Goal: Information Seeking & Learning: Check status

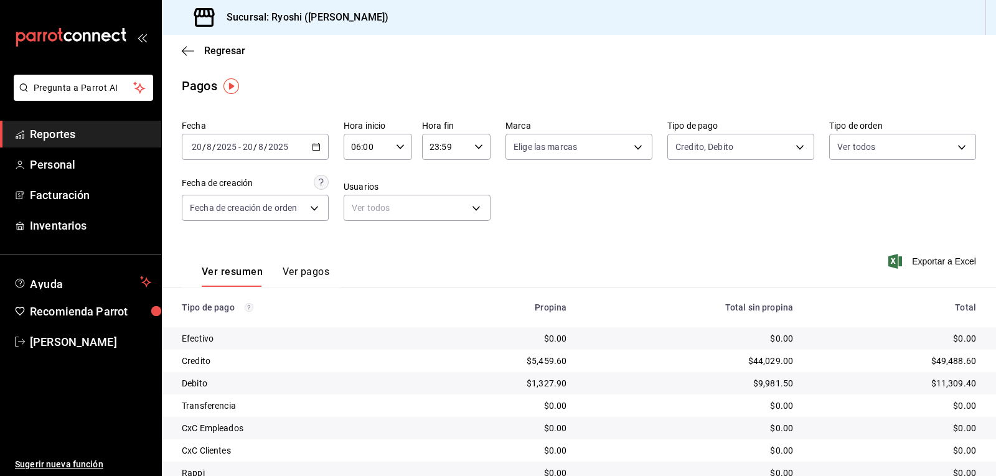
click at [396, 145] on icon "button" at bounding box center [400, 147] width 9 height 9
click at [355, 176] on span "06" at bounding box center [359, 179] width 14 height 10
click at [355, 179] on span "06" at bounding box center [359, 179] width 14 height 10
click at [678, 271] on div at bounding box center [498, 238] width 996 height 476
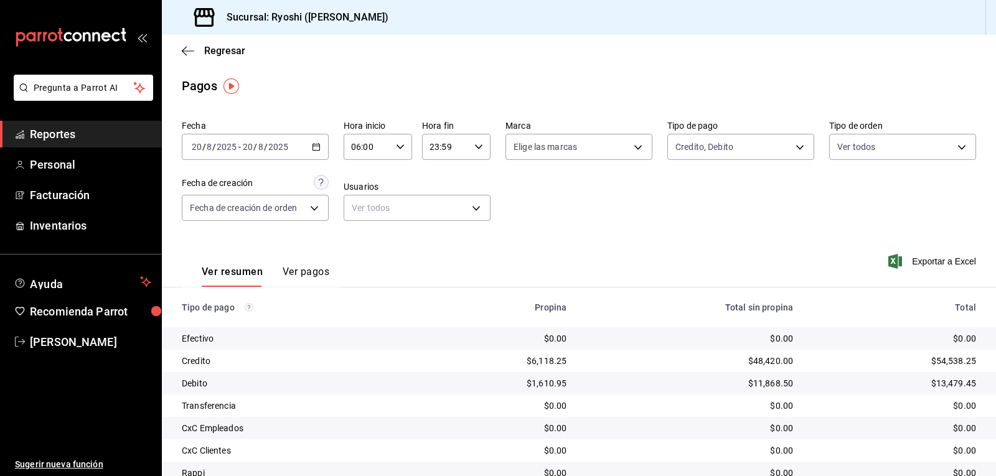
click at [642, 262] on div "Ver resumen Ver pagos Exportar a Excel" at bounding box center [579, 269] width 834 height 66
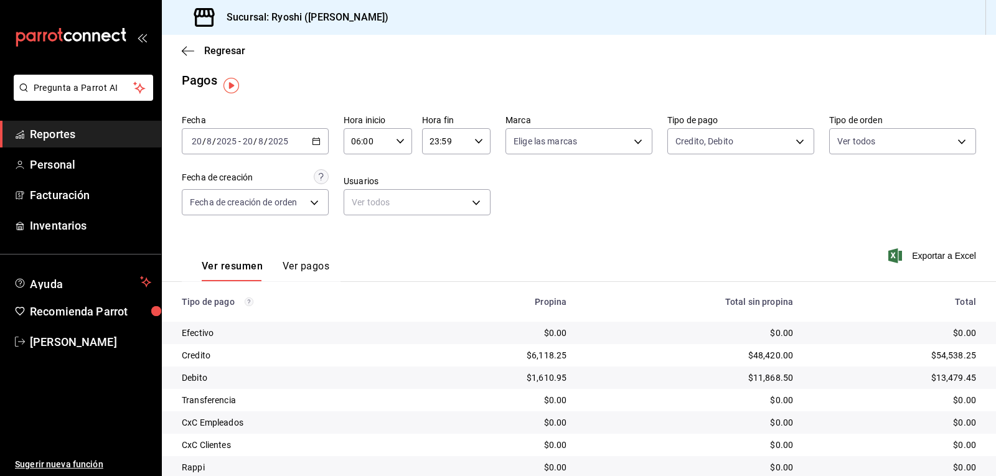
scroll to position [0, 0]
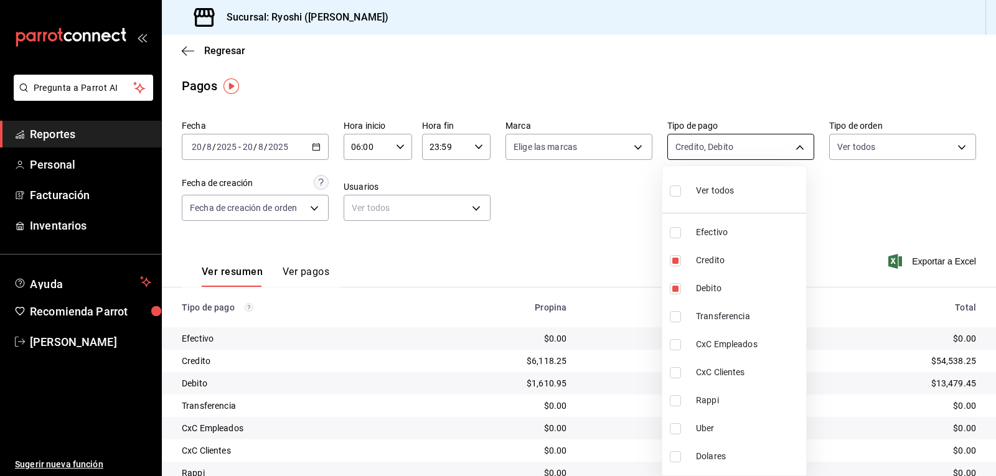
click at [791, 145] on body "Pregunta a Parrot AI Reportes Personal Facturación Inventarios Ayuda Recomienda…" at bounding box center [498, 238] width 996 height 476
click at [674, 188] on input "checkbox" at bounding box center [675, 190] width 11 height 11
checkbox input "true"
type input "789b4605-08e0-4dfe-9865-94468e2c17aa,9b0685d2-7f5d-4ede-a6b4-58a2ffcbf3cd,4fc1f…"
checkbox input "true"
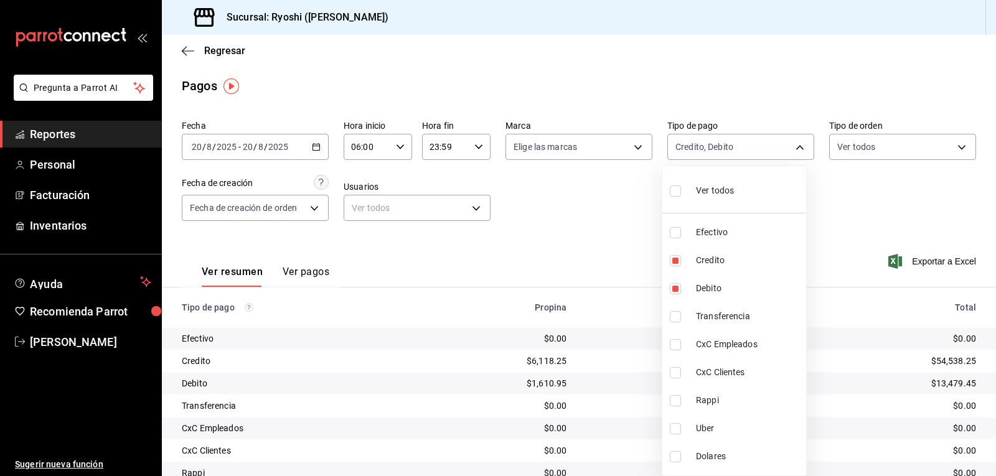
checkbox input "true"
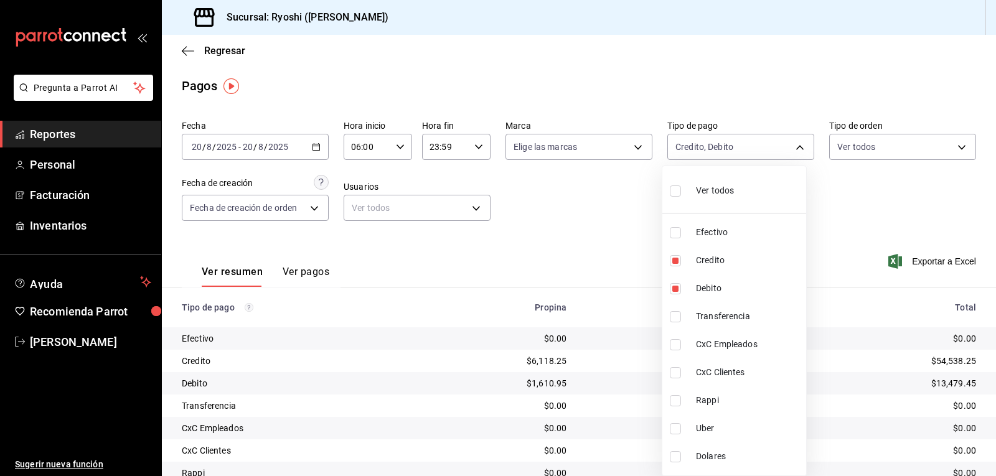
checkbox input "true"
click at [603, 204] on div at bounding box center [498, 238] width 996 height 476
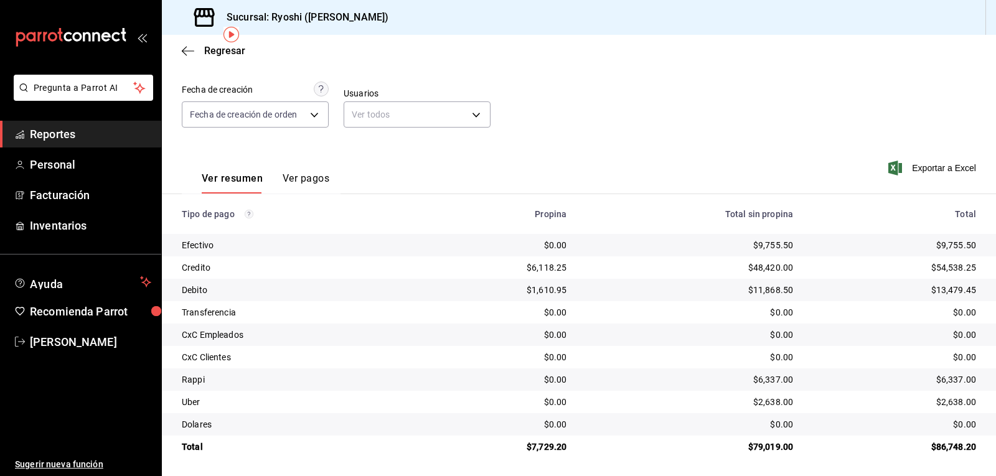
scroll to position [96, 0]
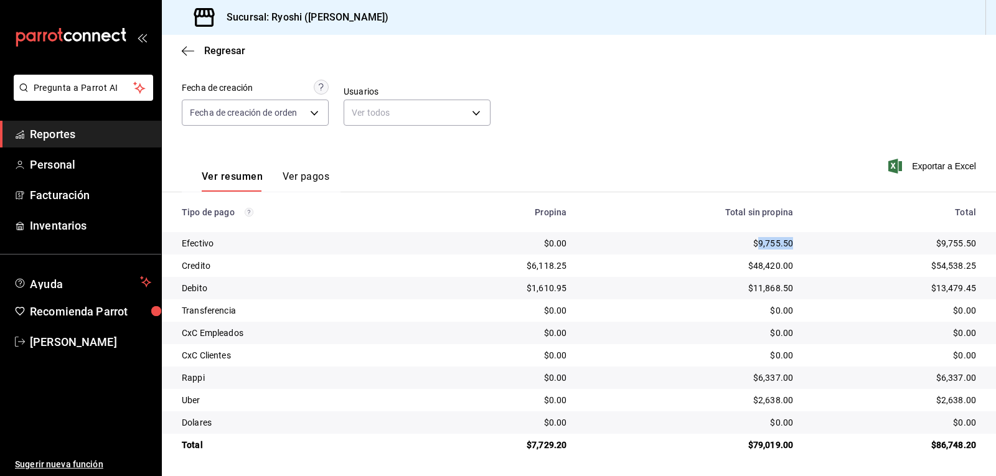
drag, startPoint x: 749, startPoint y: 245, endPoint x: 793, endPoint y: 247, distance: 44.2
click at [793, 247] on td "$9,755.50" at bounding box center [689, 243] width 227 height 22
copy div "9,755.50"
click at [639, 355] on div "$0.00" at bounding box center [689, 355] width 207 height 12
drag, startPoint x: 743, startPoint y: 446, endPoint x: 794, endPoint y: 450, distance: 51.2
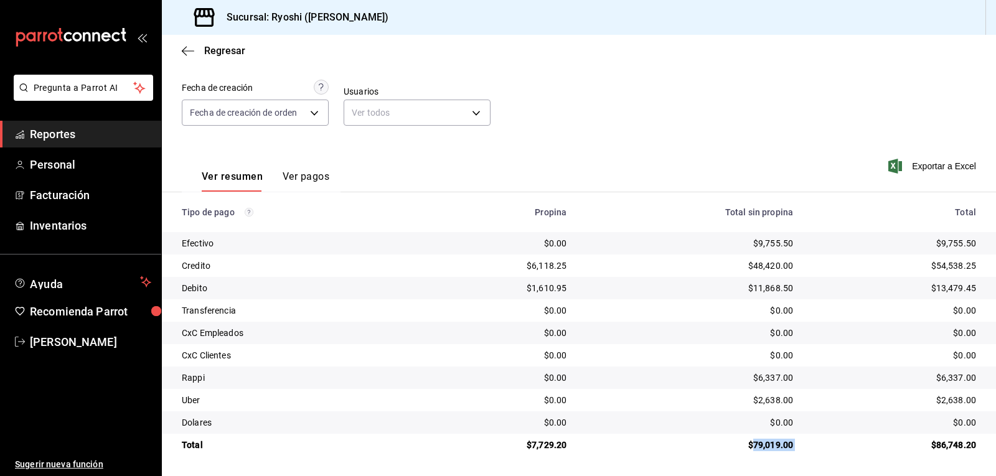
click at [794, 450] on tr "Total $7,729.20 $79,019.00 $86,748.20" at bounding box center [579, 445] width 834 height 22
copy div "79,019.00"
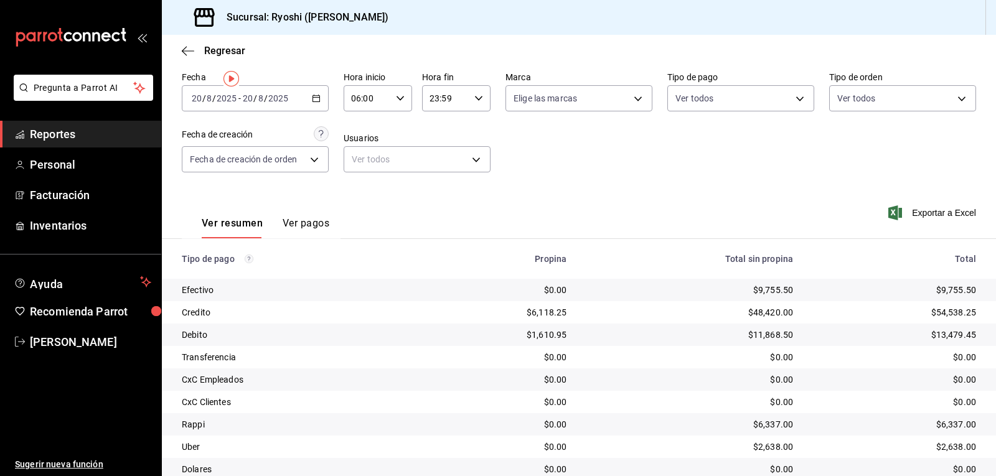
scroll to position [0, 0]
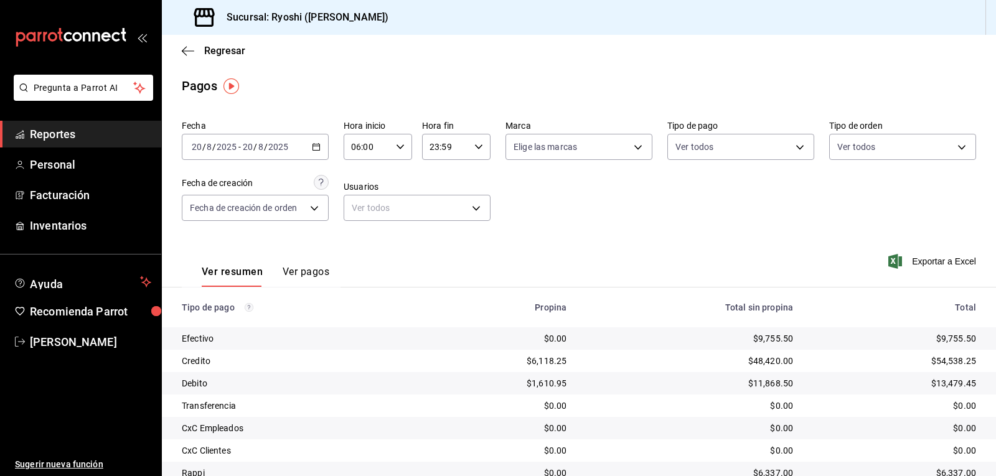
click at [618, 281] on div "Ver resumen Ver pagos Exportar a Excel" at bounding box center [579, 269] width 834 height 66
click at [406, 309] on div "Tipo de pago" at bounding box center [297, 308] width 231 height 10
click at [87, 135] on span "Reportes" at bounding box center [90, 134] width 121 height 17
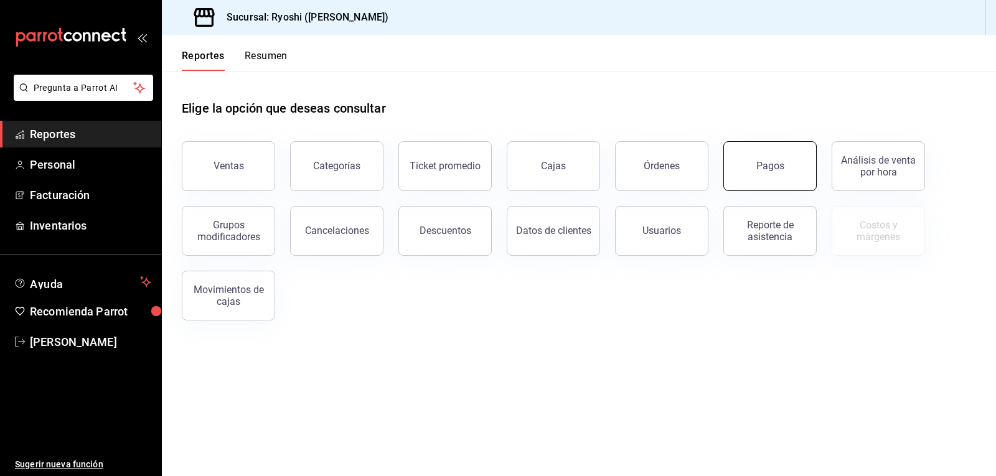
click at [791, 169] on button "Pagos" at bounding box center [769, 166] width 93 height 50
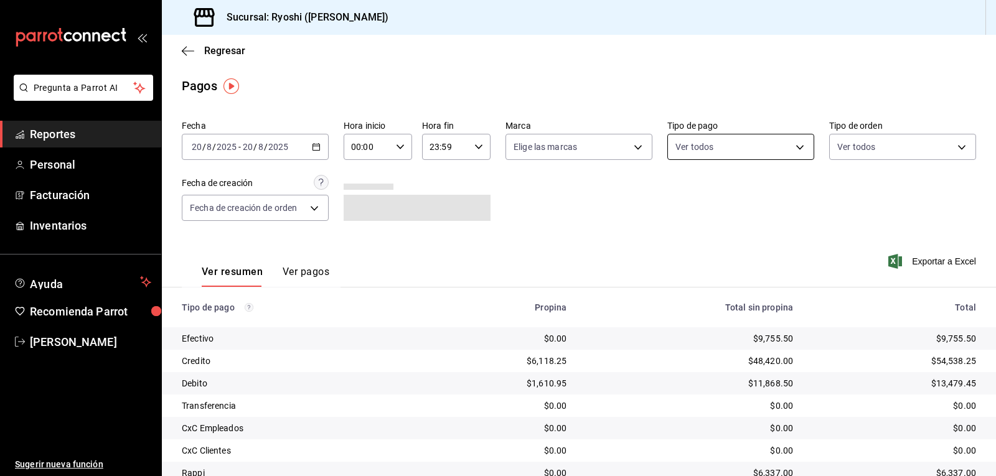
click at [799, 145] on body "Pregunta a Parrot AI Reportes Personal Facturación Inventarios Ayuda Recomienda…" at bounding box center [498, 238] width 996 height 476
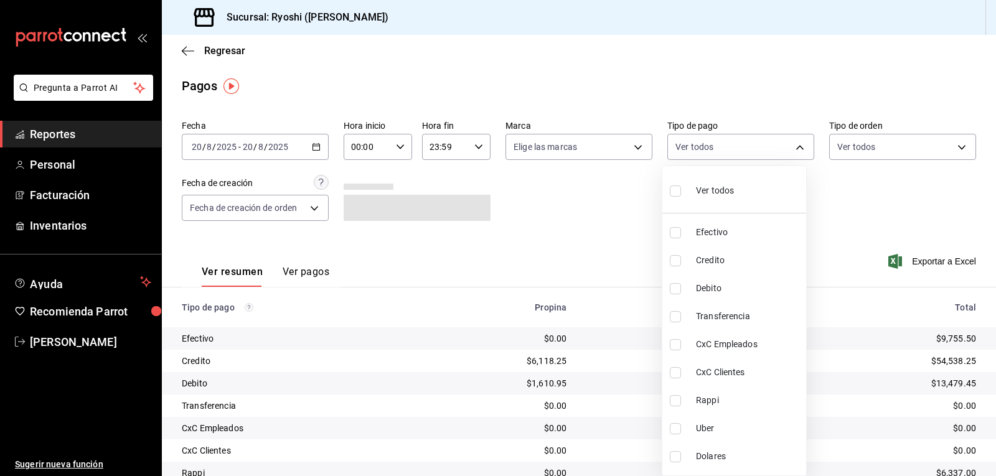
click at [678, 398] on input "checkbox" at bounding box center [675, 400] width 11 height 11
checkbox input "true"
type input "03b2a83d-8b25-4255-833b-17fe1c8361e8"
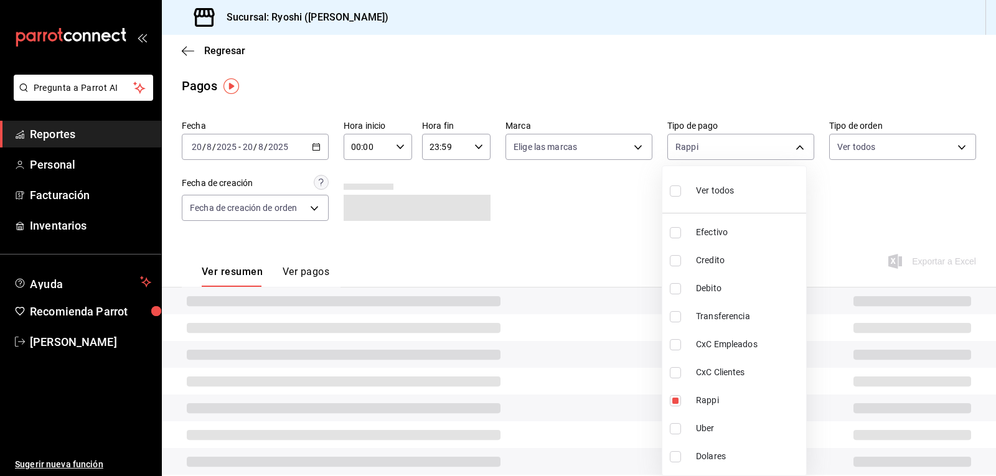
click at [676, 425] on input "checkbox" at bounding box center [675, 428] width 11 height 11
checkbox input "true"
type input "03b2a83d-8b25-4255-833b-17fe1c8361e8,b772c1a0-b8da-4acb-be12-b7e981a54f00"
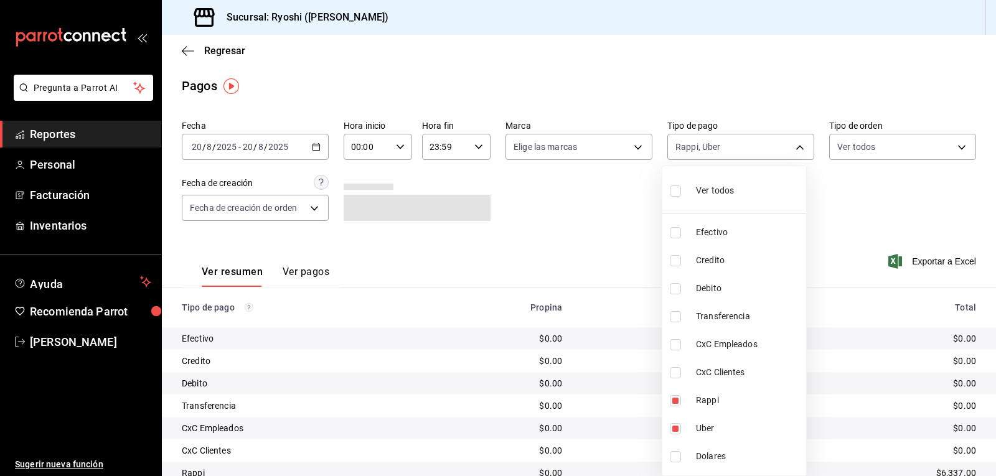
click at [400, 147] on div at bounding box center [498, 238] width 996 height 476
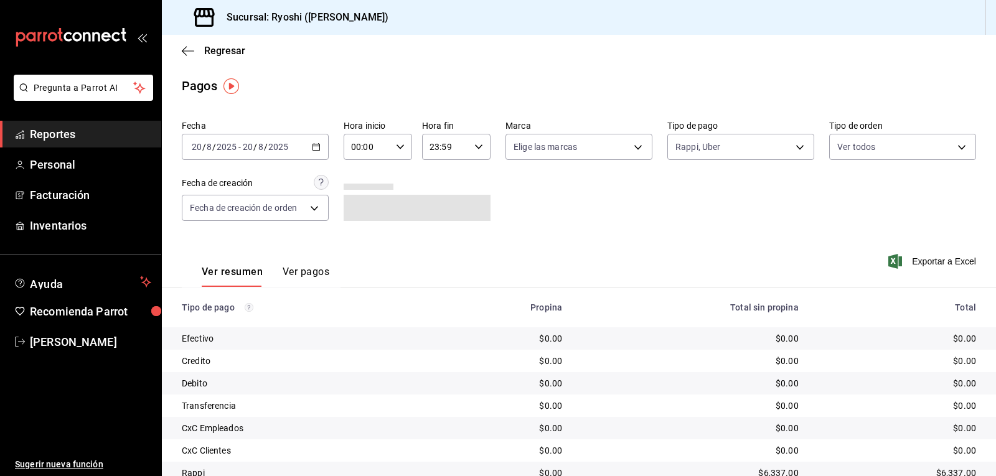
click at [396, 146] on icon "button" at bounding box center [400, 147] width 9 height 9
click at [359, 230] on span "06" at bounding box center [359, 233] width 14 height 10
type input "06:00"
click at [643, 233] on div at bounding box center [498, 238] width 996 height 476
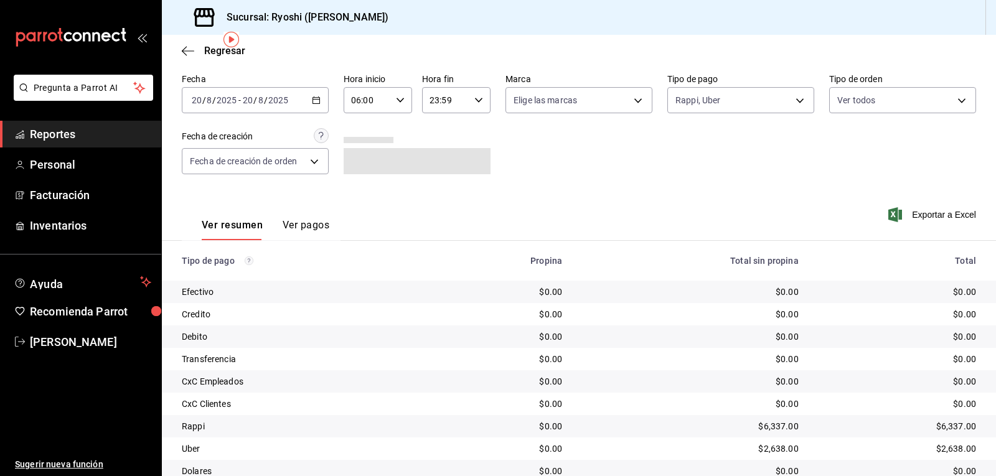
scroll to position [96, 0]
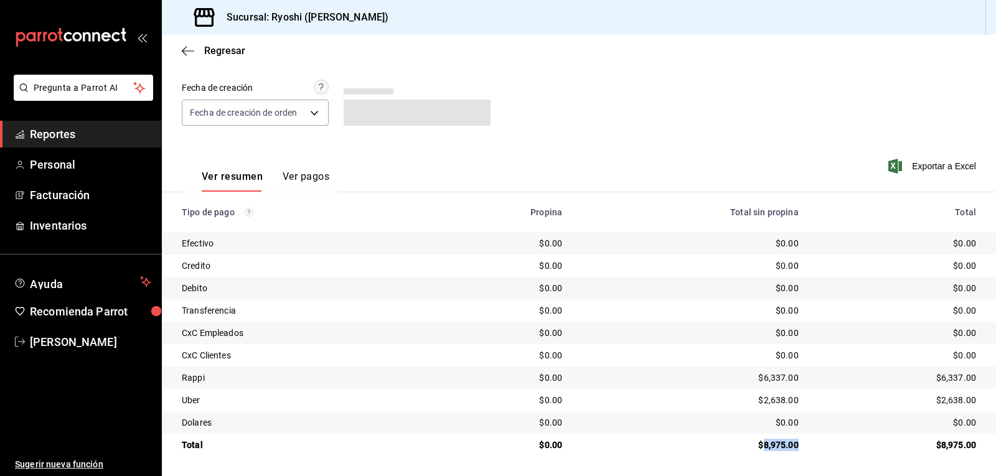
drag, startPoint x: 757, startPoint y: 446, endPoint x: 790, endPoint y: 446, distance: 33.0
click at [790, 446] on td "$8,975.00" at bounding box center [690, 445] width 237 height 22
copy div "8,975.00"
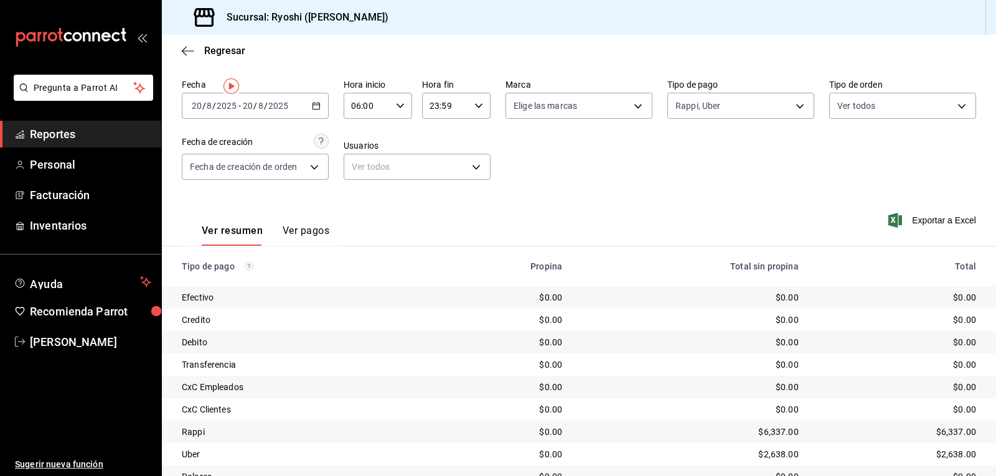
scroll to position [0, 0]
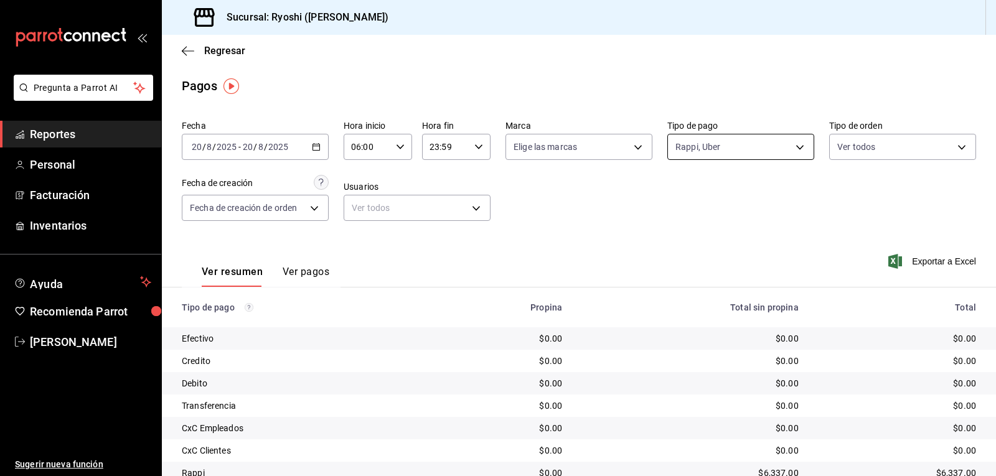
click at [800, 146] on body "Pregunta a Parrot AI Reportes Personal Facturación Inventarios Ayuda Recomienda…" at bounding box center [498, 238] width 996 height 476
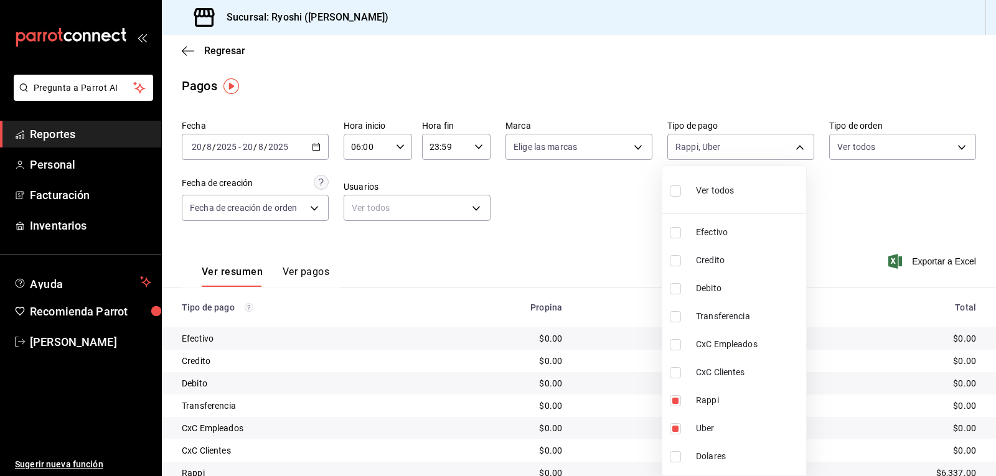
click at [672, 192] on input "checkbox" at bounding box center [675, 190] width 11 height 11
checkbox input "true"
type input "789b4605-08e0-4dfe-9865-94468e2c17aa,9b0685d2-7f5d-4ede-a6b4-58a2ffcbf3cd,4fc1f…"
checkbox input "true"
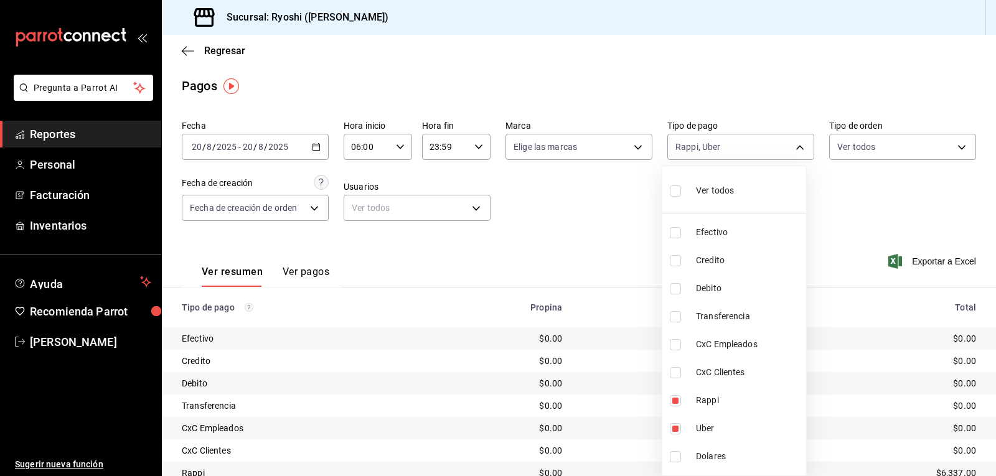
checkbox input "true"
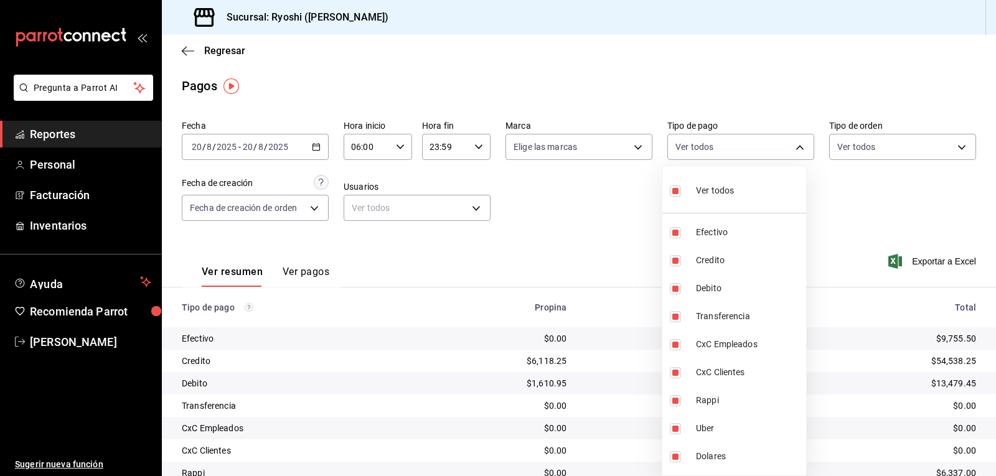
click at [632, 276] on div at bounding box center [498, 238] width 996 height 476
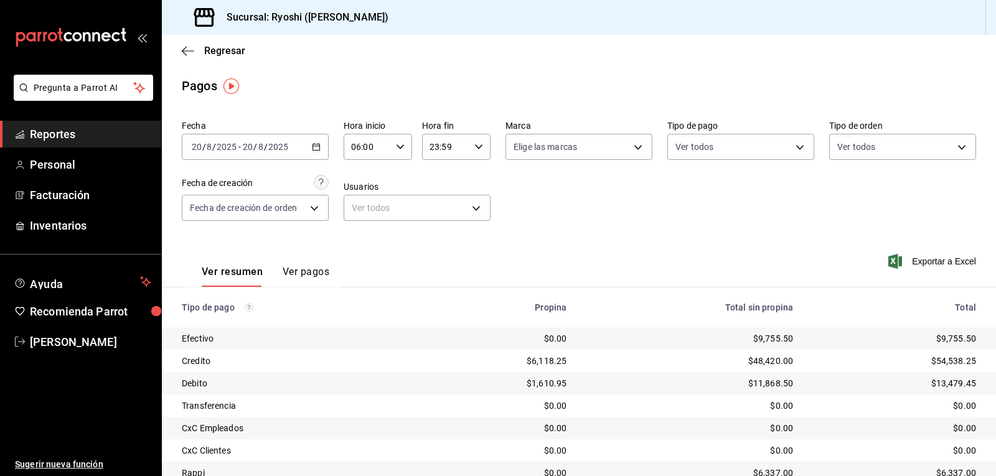
click at [397, 147] on \(Stroke\) "button" at bounding box center [400, 146] width 7 height 4
click at [547, 184] on div at bounding box center [498, 238] width 996 height 476
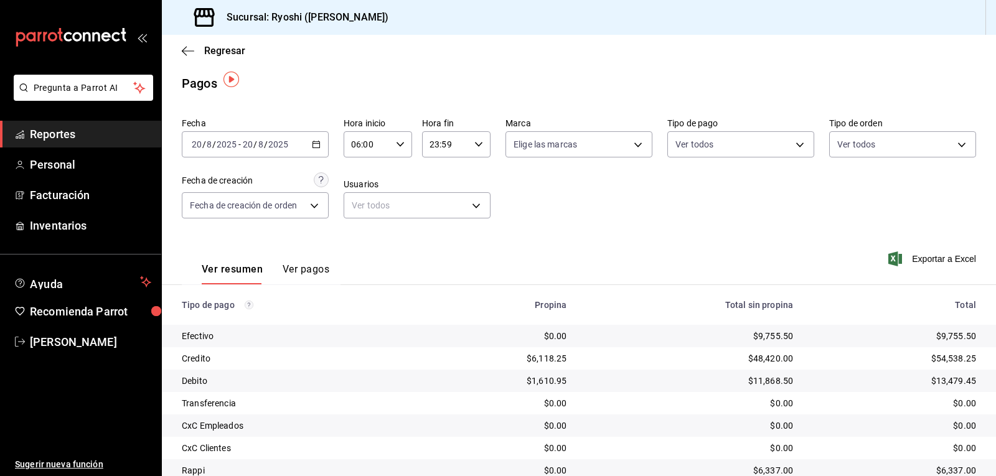
scroll to position [0, 0]
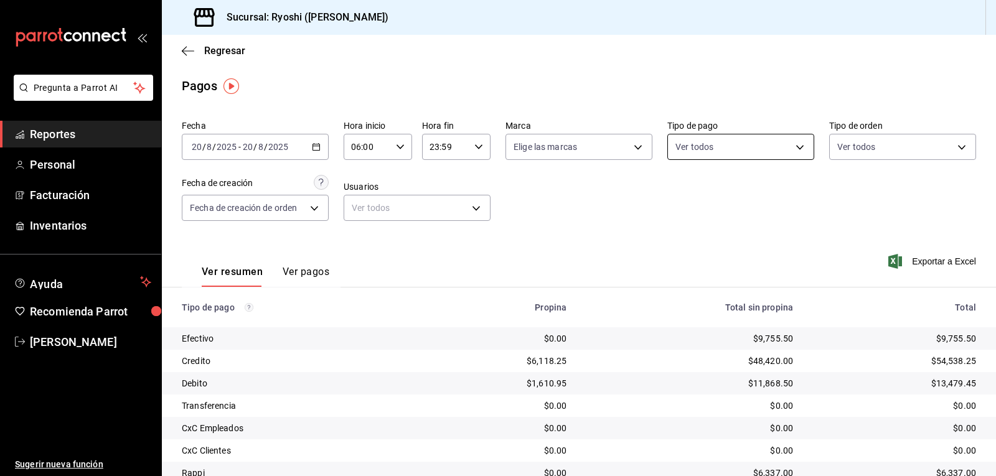
click at [794, 148] on body "Pregunta a Parrot AI Reportes Personal Facturación Inventarios Ayuda Recomienda…" at bounding box center [498, 238] width 996 height 476
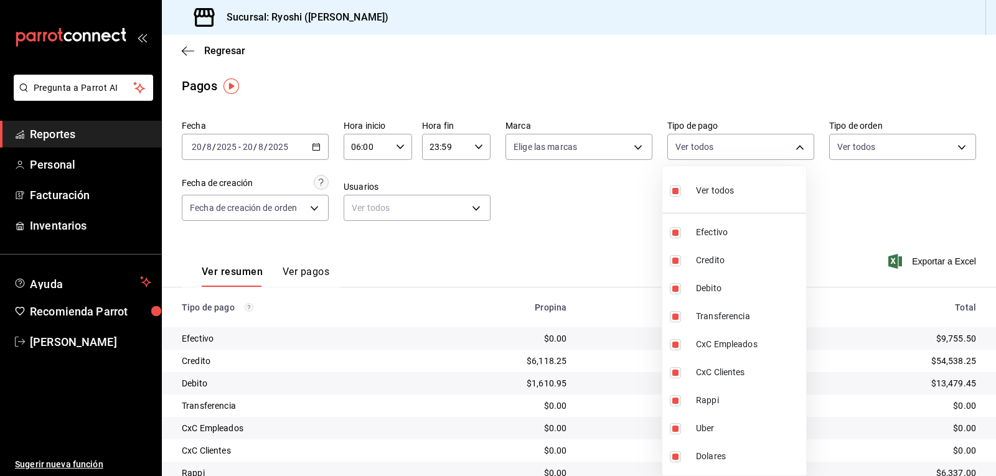
click at [673, 190] on input "checkbox" at bounding box center [675, 190] width 11 height 11
checkbox input "false"
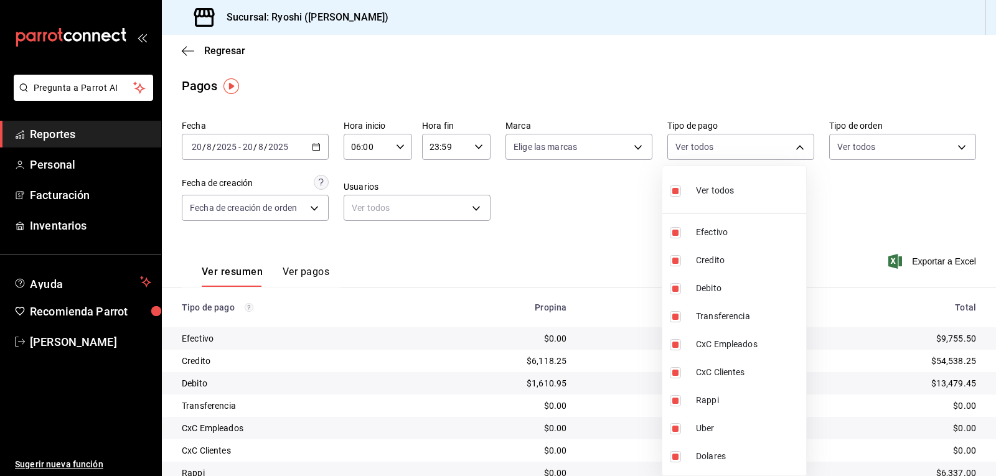
checkbox input "false"
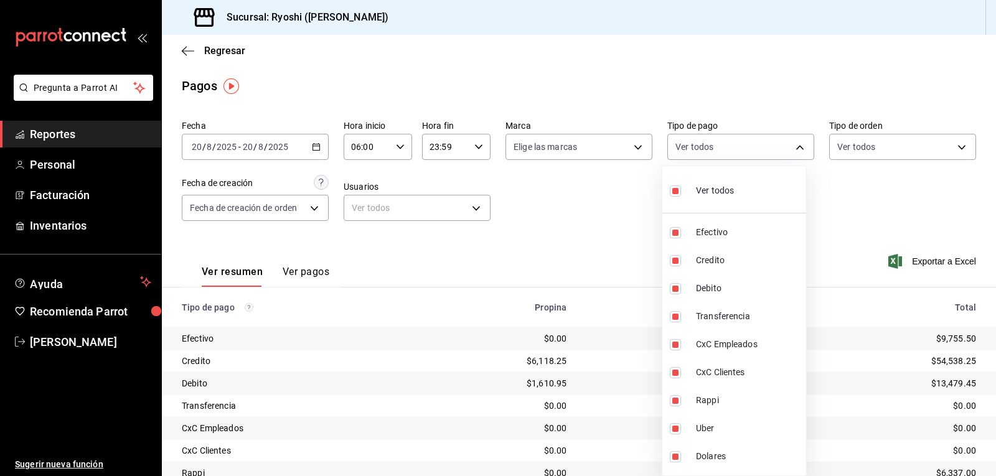
checkbox input "false"
click at [676, 404] on input "checkbox" at bounding box center [675, 400] width 11 height 11
checkbox input "true"
type input "03b2a83d-8b25-4255-833b-17fe1c8361e8"
click at [674, 430] on input "checkbox" at bounding box center [675, 428] width 11 height 11
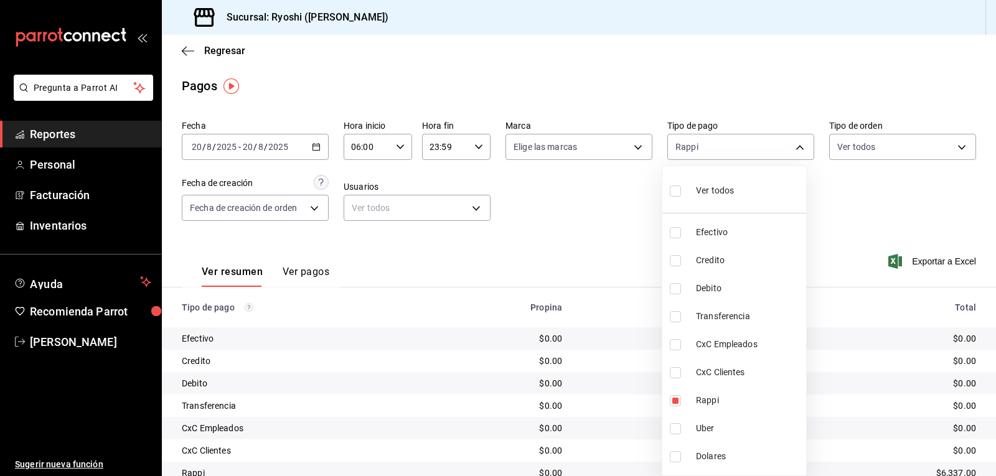
checkbox input "true"
type input "03b2a83d-8b25-4255-833b-17fe1c8361e8,b772c1a0-b8da-4acb-be12-b7e981a54f00"
click at [615, 221] on div at bounding box center [498, 238] width 996 height 476
click at [791, 146] on body "Pregunta a Parrot AI Reportes Personal Facturación Inventarios Ayuda Recomienda…" at bounding box center [498, 238] width 996 height 476
click at [675, 261] on input "checkbox" at bounding box center [675, 260] width 11 height 11
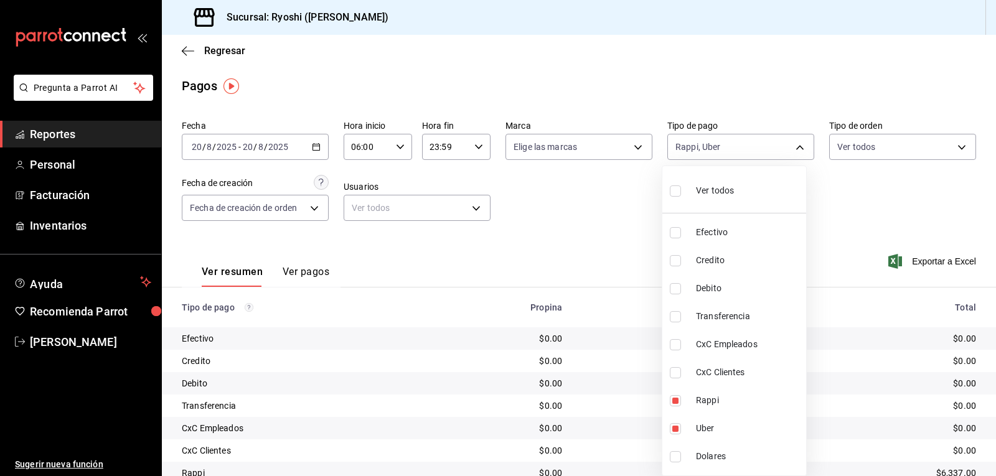
checkbox input "true"
type input "03b2a83d-8b25-4255-833b-17fe1c8361e8,b772c1a0-b8da-4acb-be12-b7e981a54f00,9b068…"
click at [675, 287] on input "checkbox" at bounding box center [675, 288] width 11 height 11
checkbox input "true"
type input "03b2a83d-8b25-4255-833b-17fe1c8361e8,b772c1a0-b8da-4acb-be12-b7e981a54f00,9b068…"
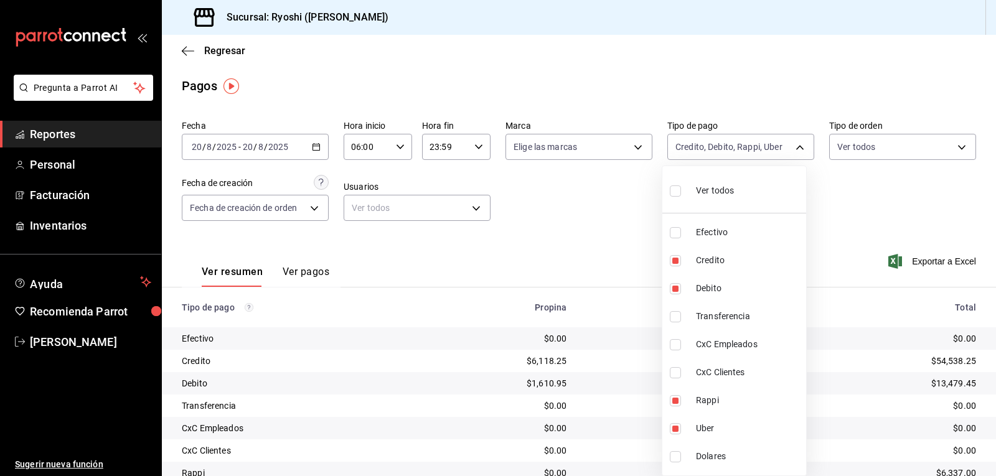
click at [582, 229] on div at bounding box center [498, 238] width 996 height 476
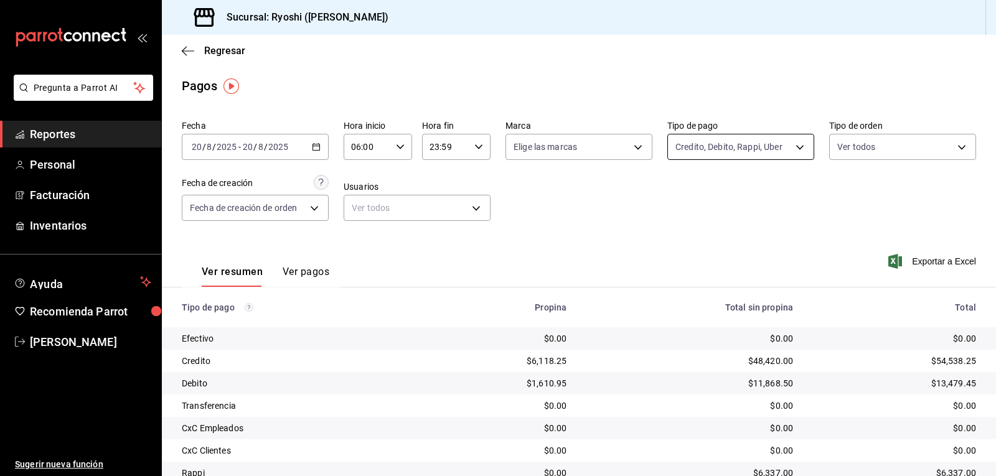
click at [789, 146] on body "Pregunta a Parrot AI Reportes Personal Facturación Inventarios Ayuda Recomienda…" at bounding box center [498, 238] width 996 height 476
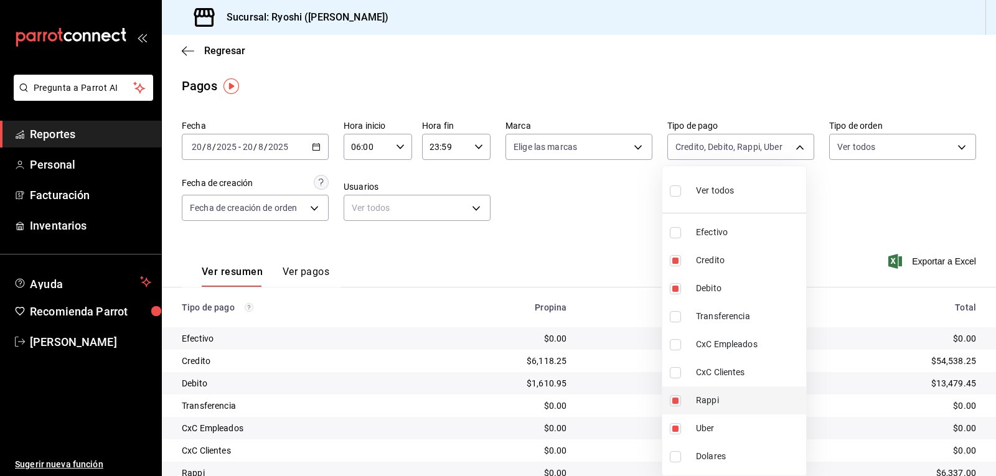
click at [677, 399] on input "checkbox" at bounding box center [675, 400] width 11 height 11
checkbox input "false"
type input "b772c1a0-b8da-4acb-be12-b7e981a54f00,9b0685d2-7f5d-4ede-a6b4-58a2ffcbf3cd,4fc1f…"
click at [674, 426] on input "checkbox" at bounding box center [675, 428] width 11 height 11
checkbox input "false"
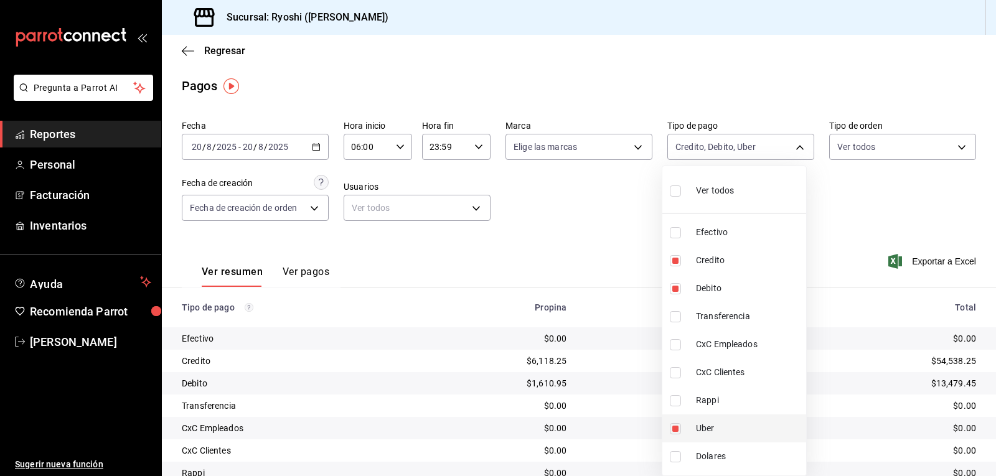
type input "9b0685d2-7f5d-4ede-a6b4-58a2ffcbf3cd,4fc1f123-1106-4d46-a6dc-4994d0550367"
click at [624, 241] on div at bounding box center [498, 238] width 996 height 476
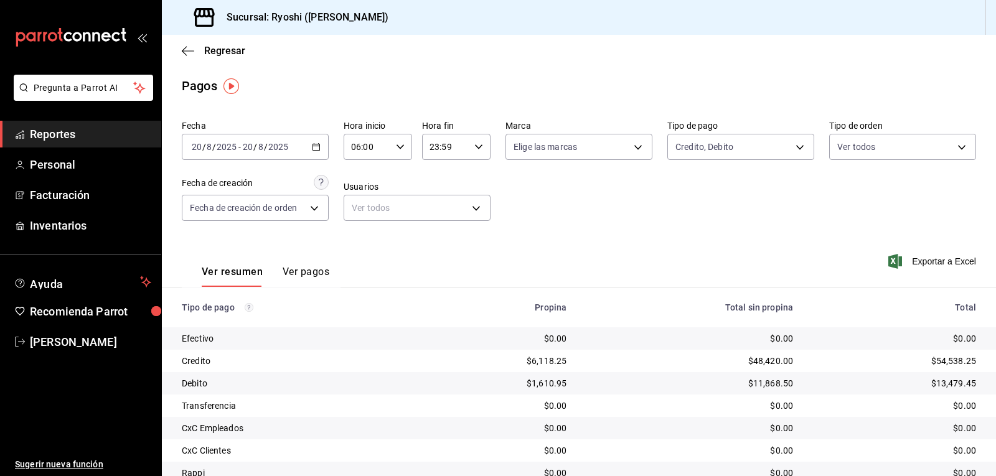
click at [397, 147] on \(Stroke\) "button" at bounding box center [400, 146] width 7 height 4
click at [357, 177] on span "06" at bounding box center [359, 179] width 14 height 10
click at [670, 200] on div at bounding box center [498, 238] width 996 height 476
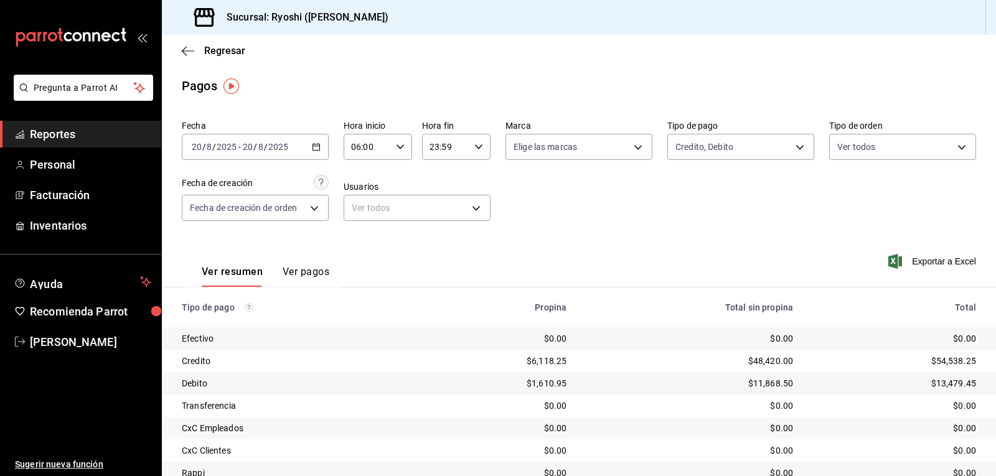
click at [397, 148] on \(Stroke\) "button" at bounding box center [400, 146] width 7 height 4
click at [357, 187] on button "04" at bounding box center [358, 181] width 29 height 25
type input "04:00"
click at [545, 200] on div at bounding box center [498, 238] width 996 height 476
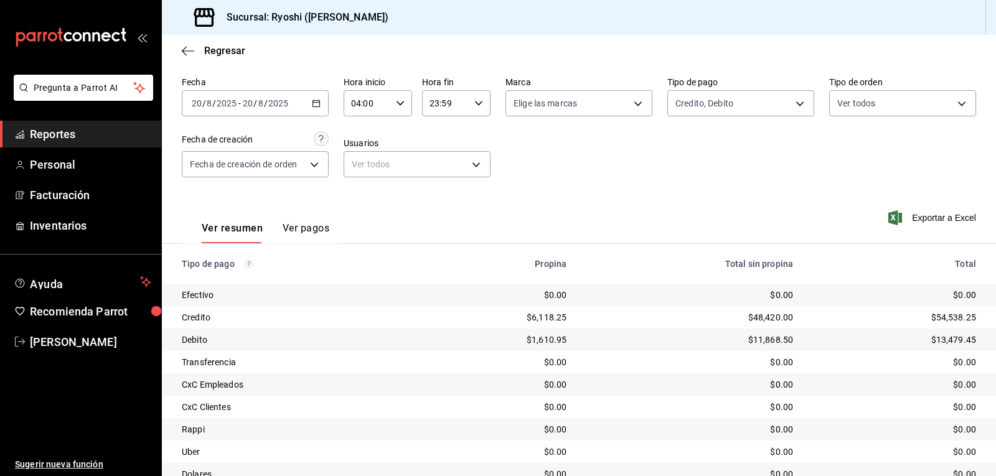
scroll to position [62, 0]
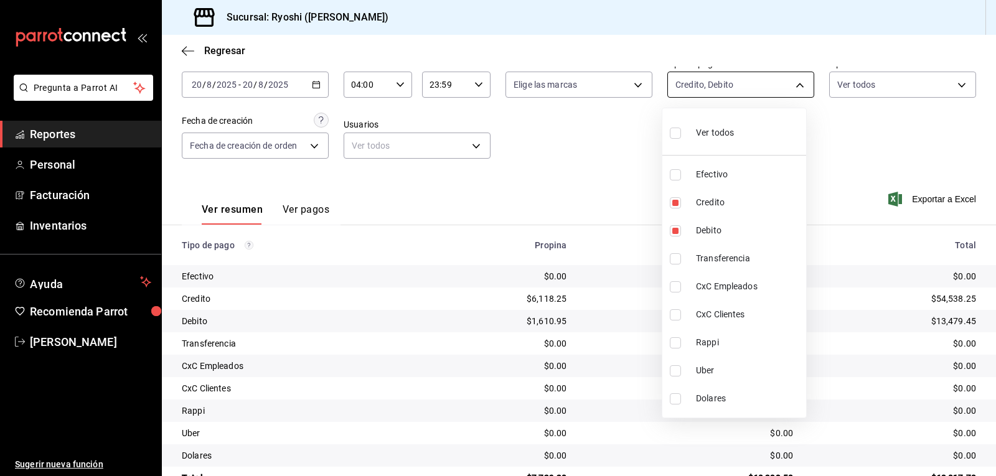
click at [793, 85] on body "Pregunta a Parrot AI Reportes Personal Facturación Inventarios Ayuda Recomienda…" at bounding box center [498, 238] width 996 height 476
click at [675, 133] on input "checkbox" at bounding box center [675, 133] width 11 height 11
checkbox input "true"
type input "789b4605-08e0-4dfe-9865-94468e2c17aa,9b0685d2-7f5d-4ede-a6b4-58a2ffcbf3cd,4fc1f…"
checkbox input "true"
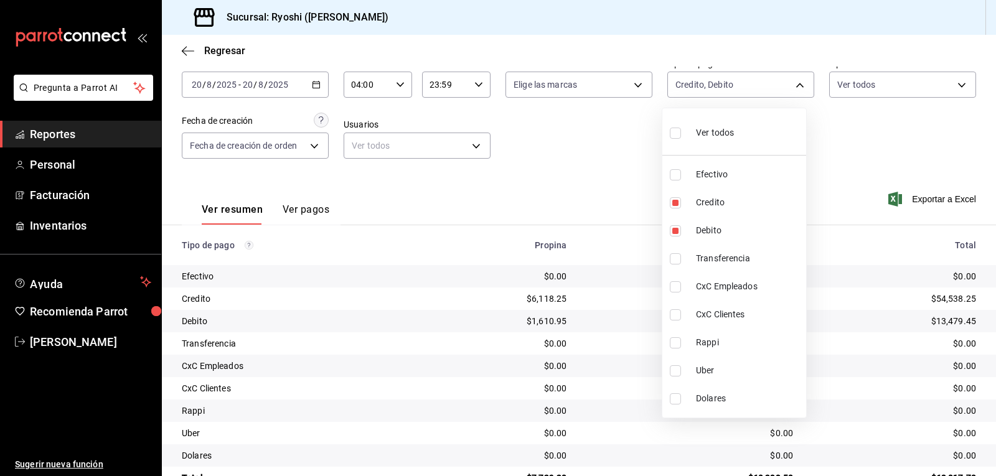
checkbox input "true"
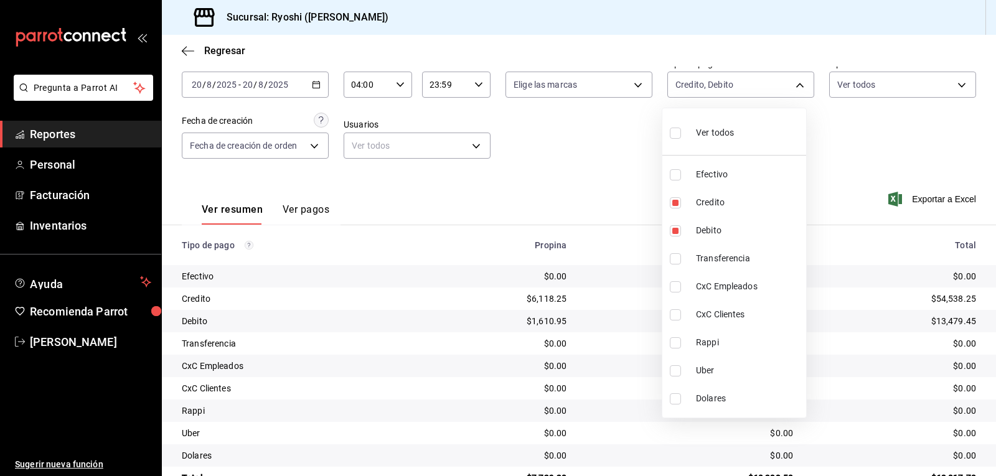
checkbox input "true"
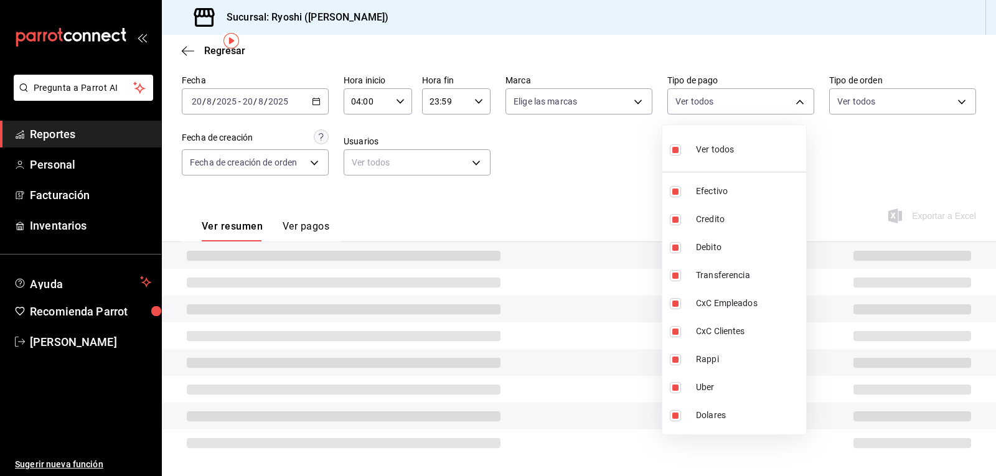
click at [631, 151] on div at bounding box center [498, 238] width 996 height 476
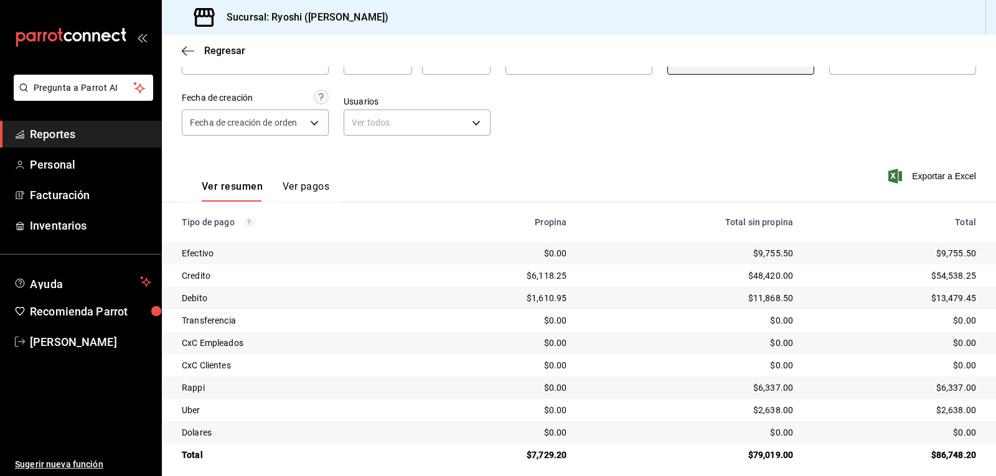
scroll to position [96, 0]
